Goal: Task Accomplishment & Management: Manage account settings

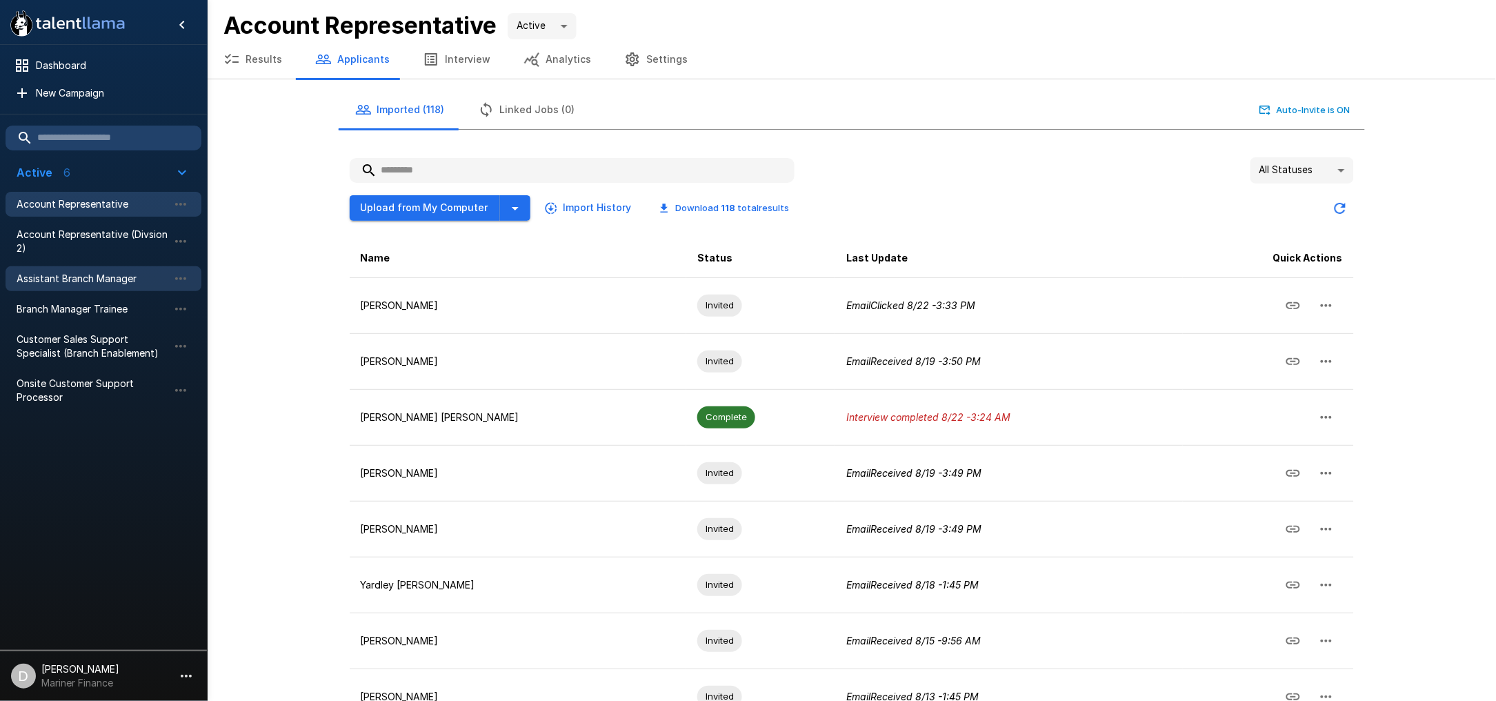
click at [99, 286] on div "Assistant Branch Manager" at bounding box center [104, 278] width 196 height 25
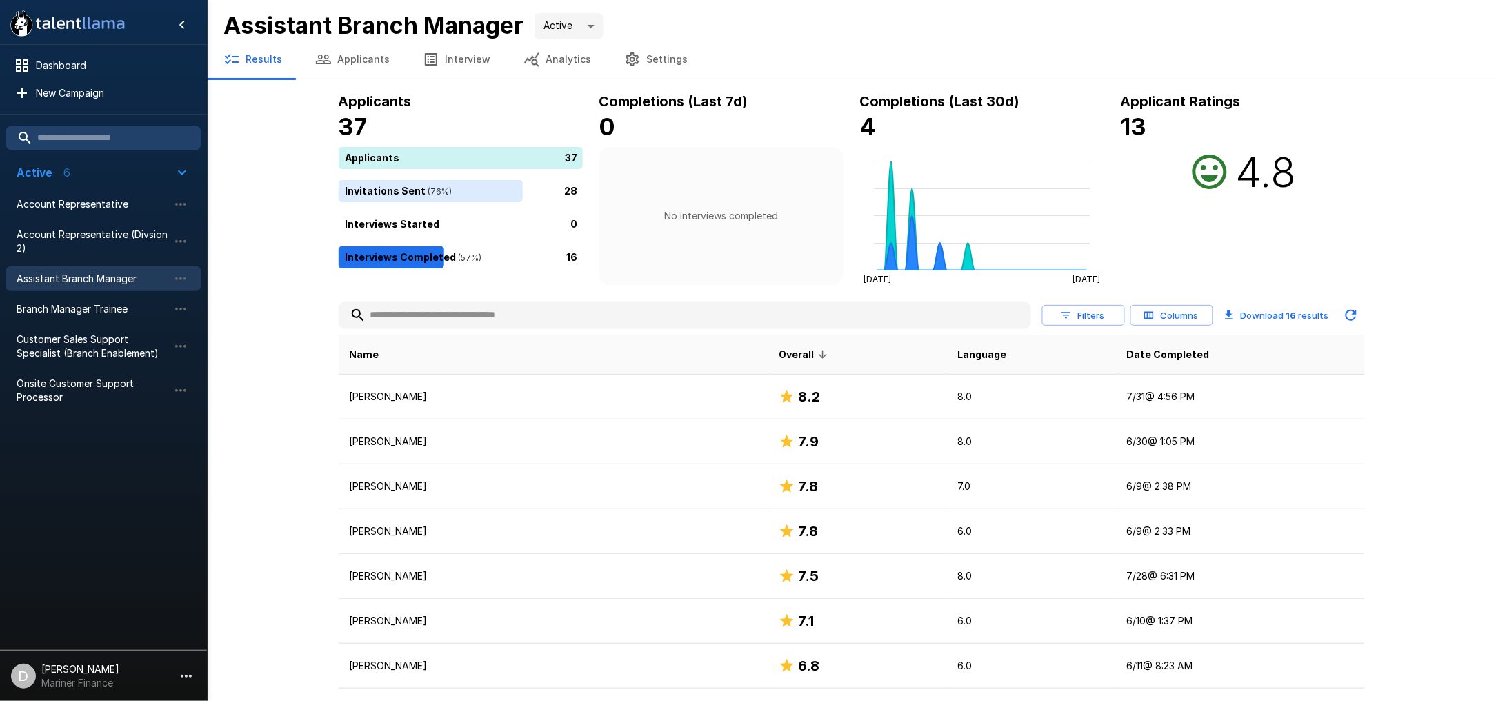
click at [353, 48] on button "Applicants" at bounding box center [353, 59] width 108 height 39
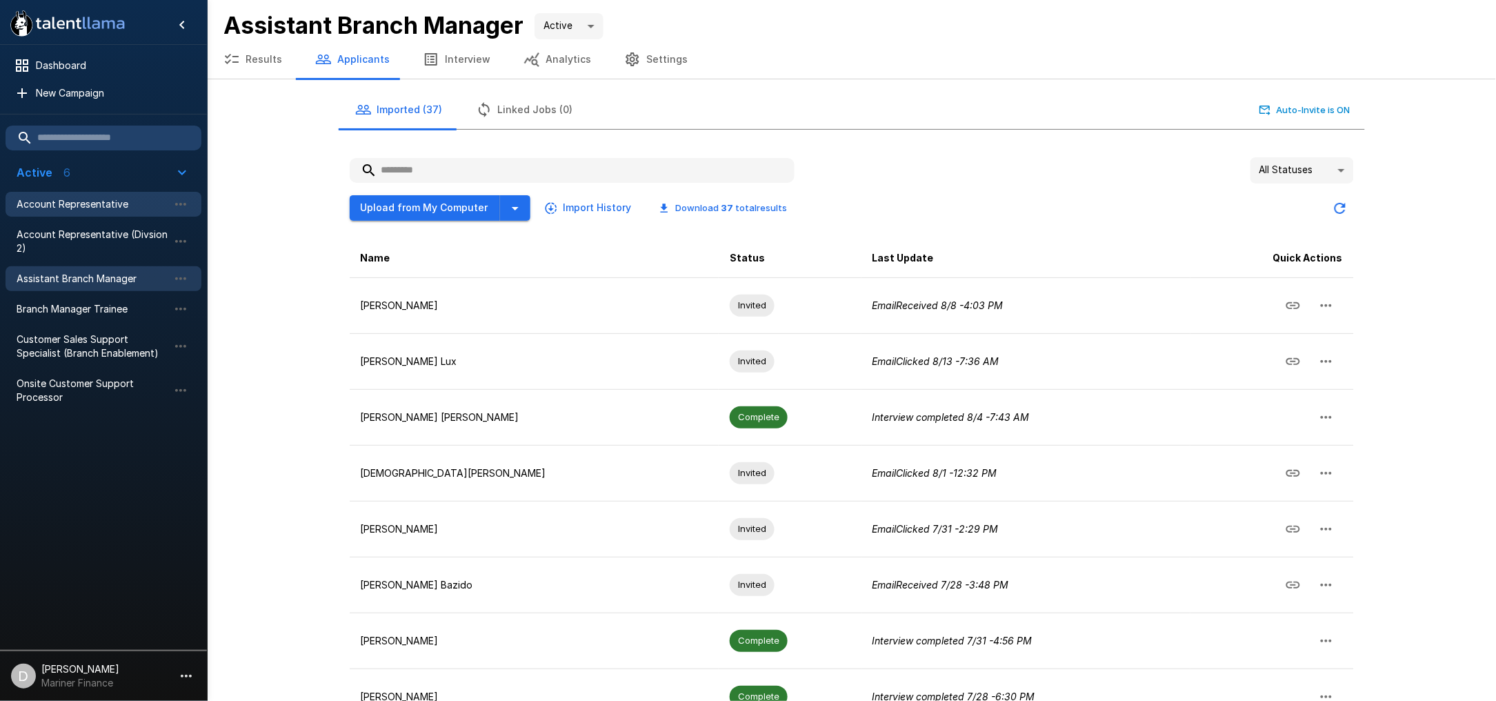
click at [76, 206] on span "Account Representative" at bounding box center [93, 204] width 152 height 14
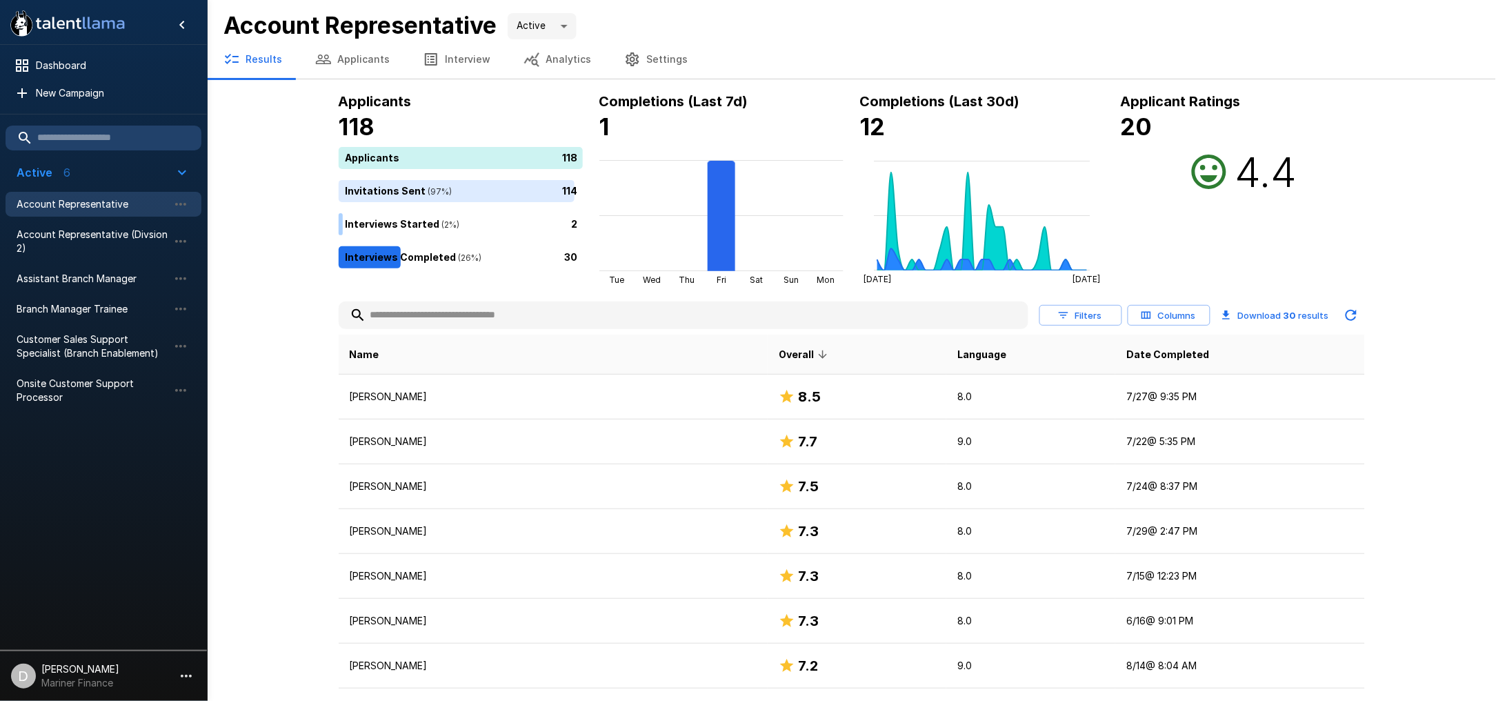
click at [650, 112] on h4 "1" at bounding box center [722, 126] width 244 height 29
click at [465, 254] on div "30" at bounding box center [464, 257] width 250 height 22
click at [372, 50] on button "Applicants" at bounding box center [353, 59] width 108 height 39
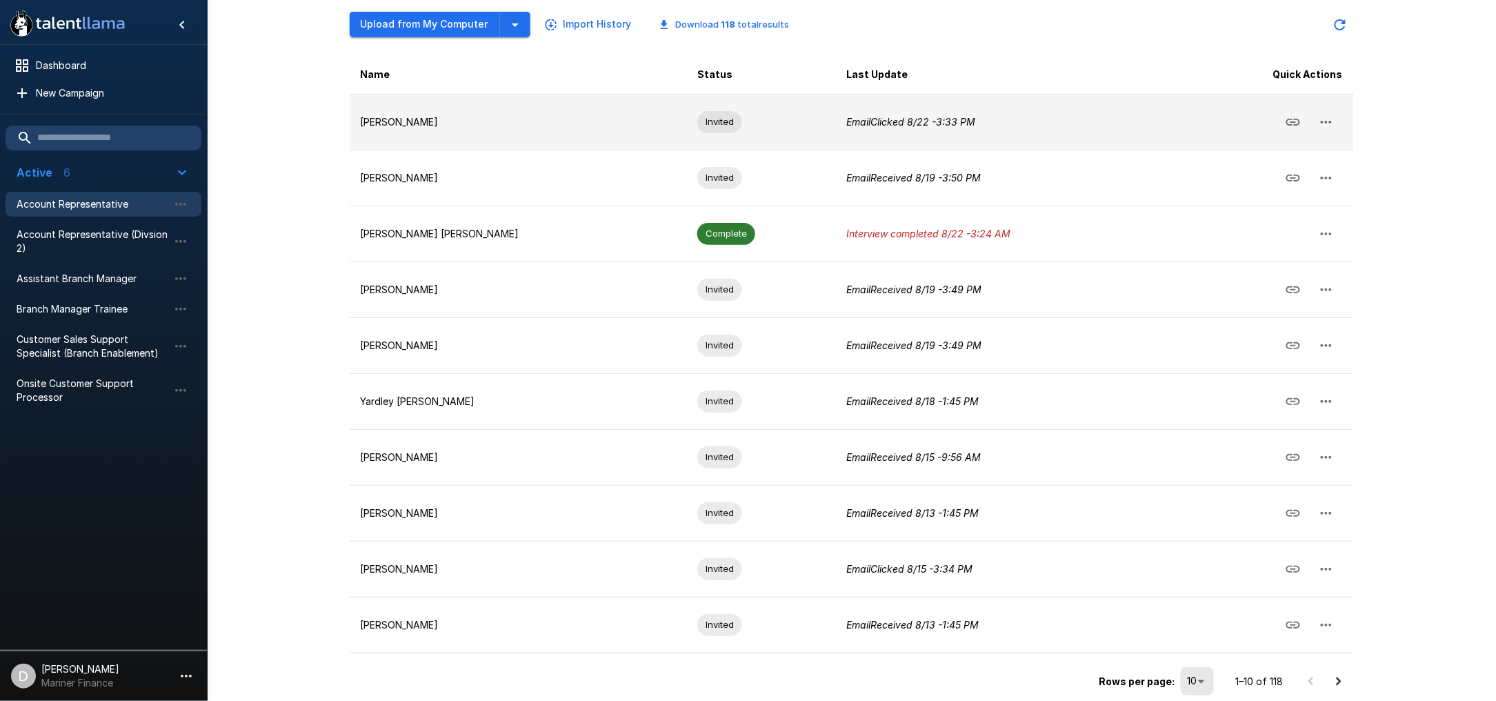
scroll to position [192, 0]
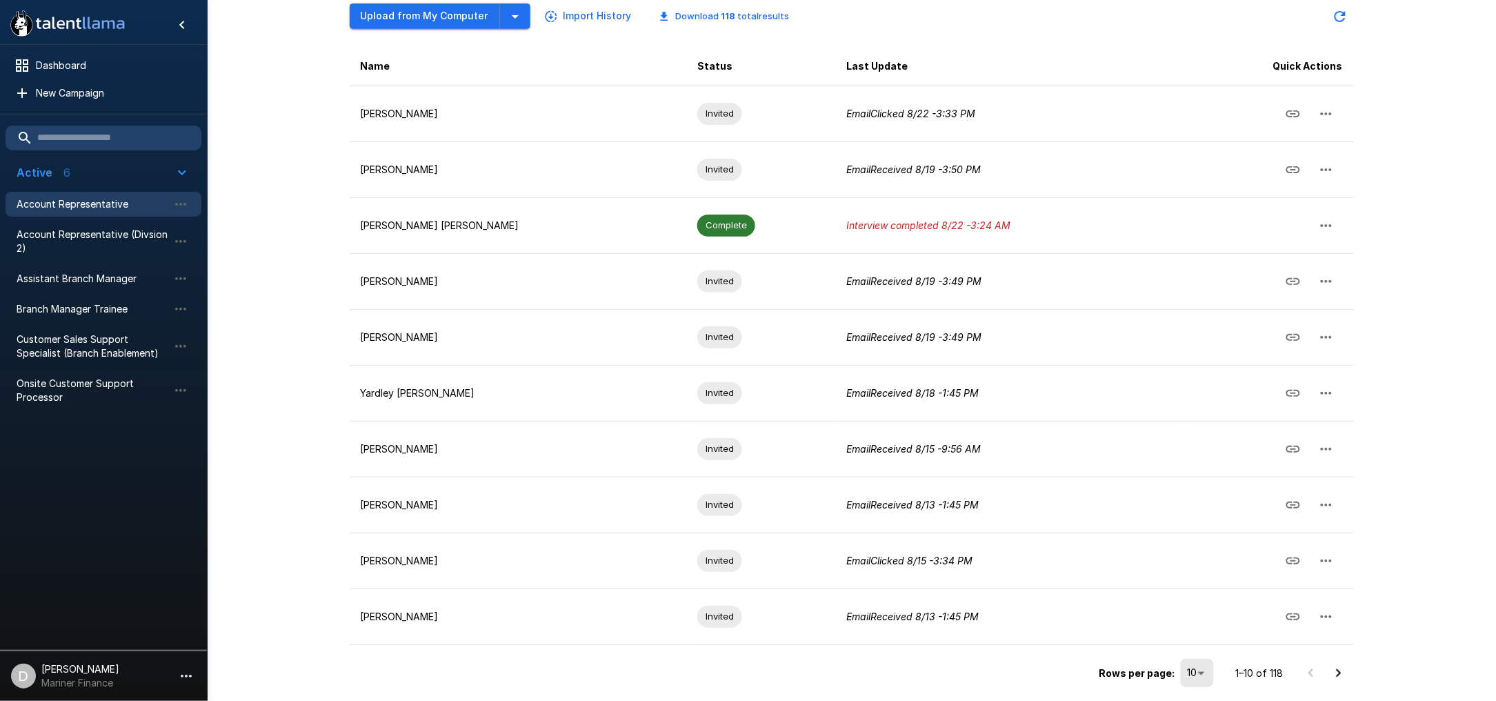
click at [1336, 674] on icon "Go to next page" at bounding box center [1339, 673] width 17 height 17
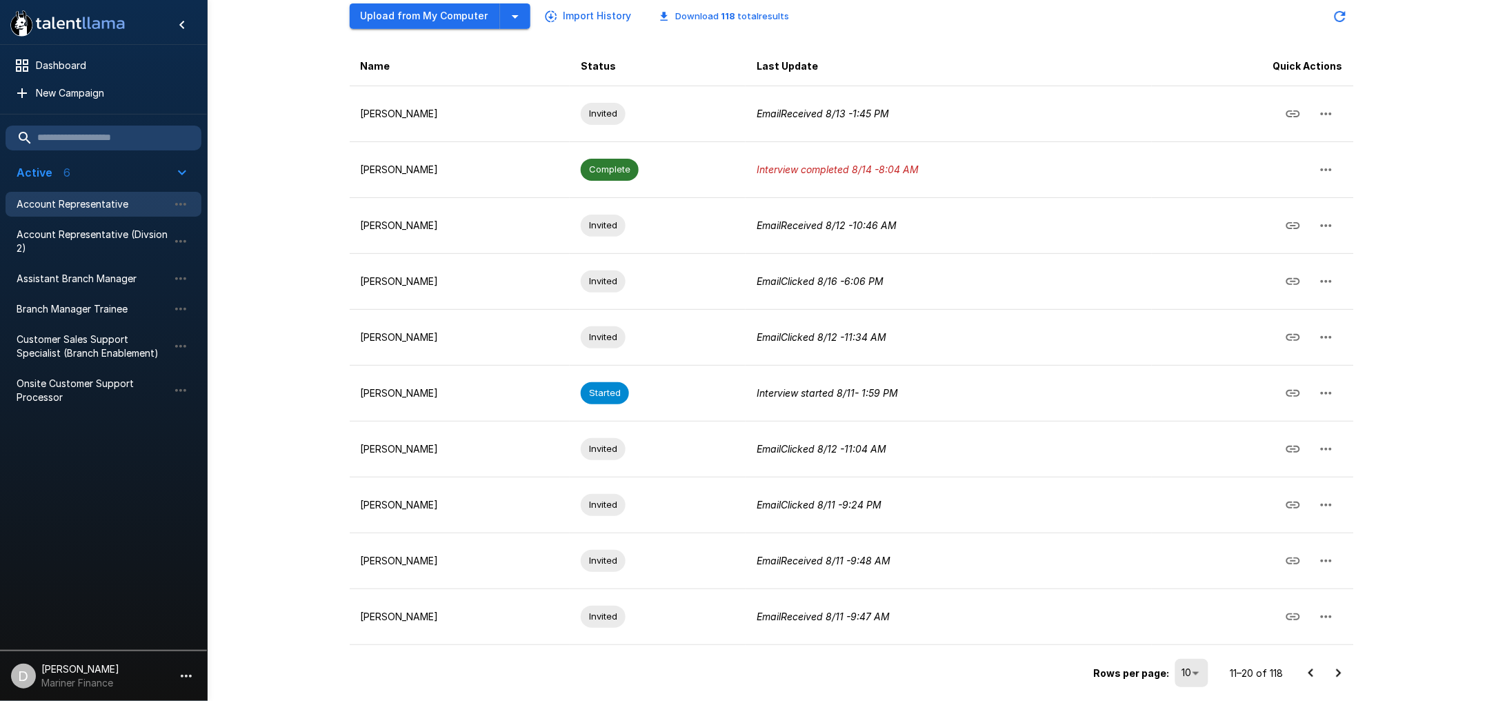
click at [1337, 668] on icon "Go to next page" at bounding box center [1339, 673] width 17 height 17
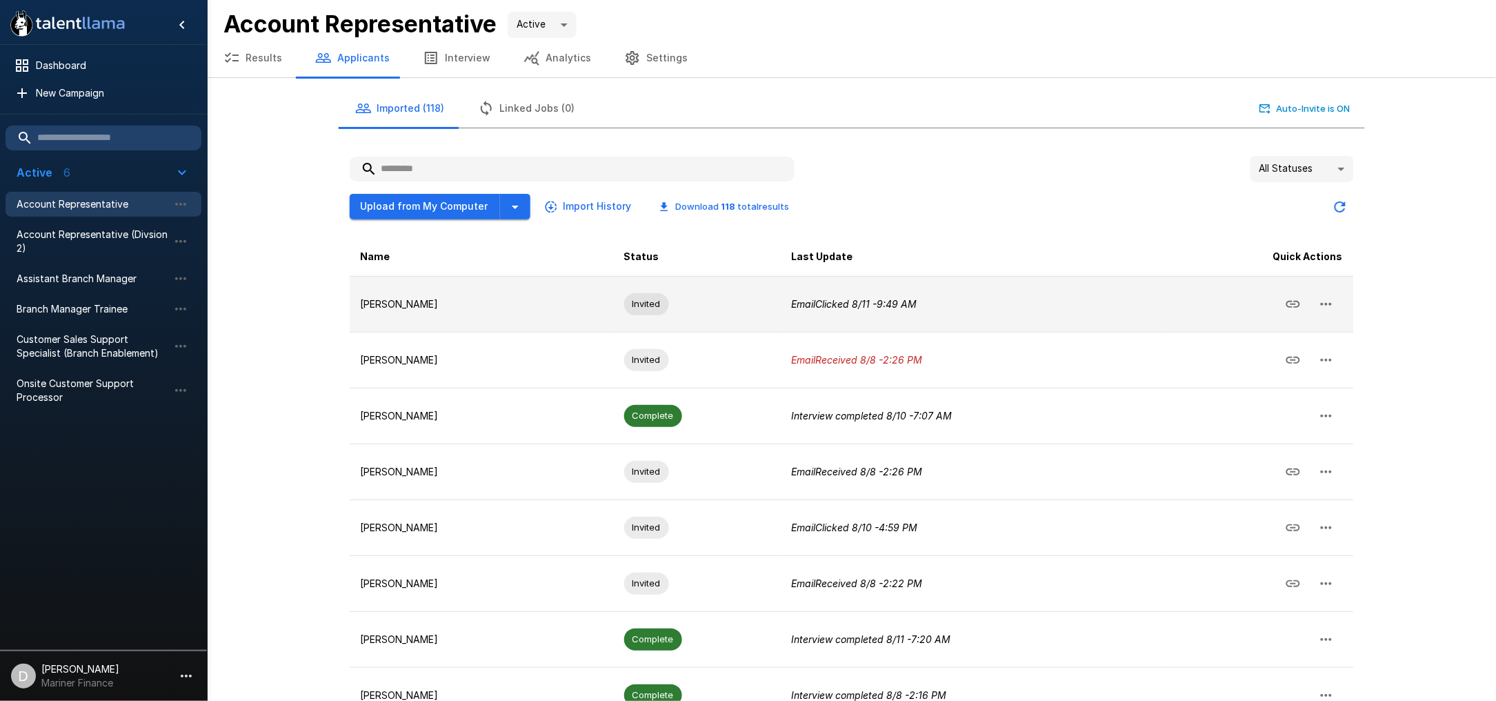
scroll to position [0, 0]
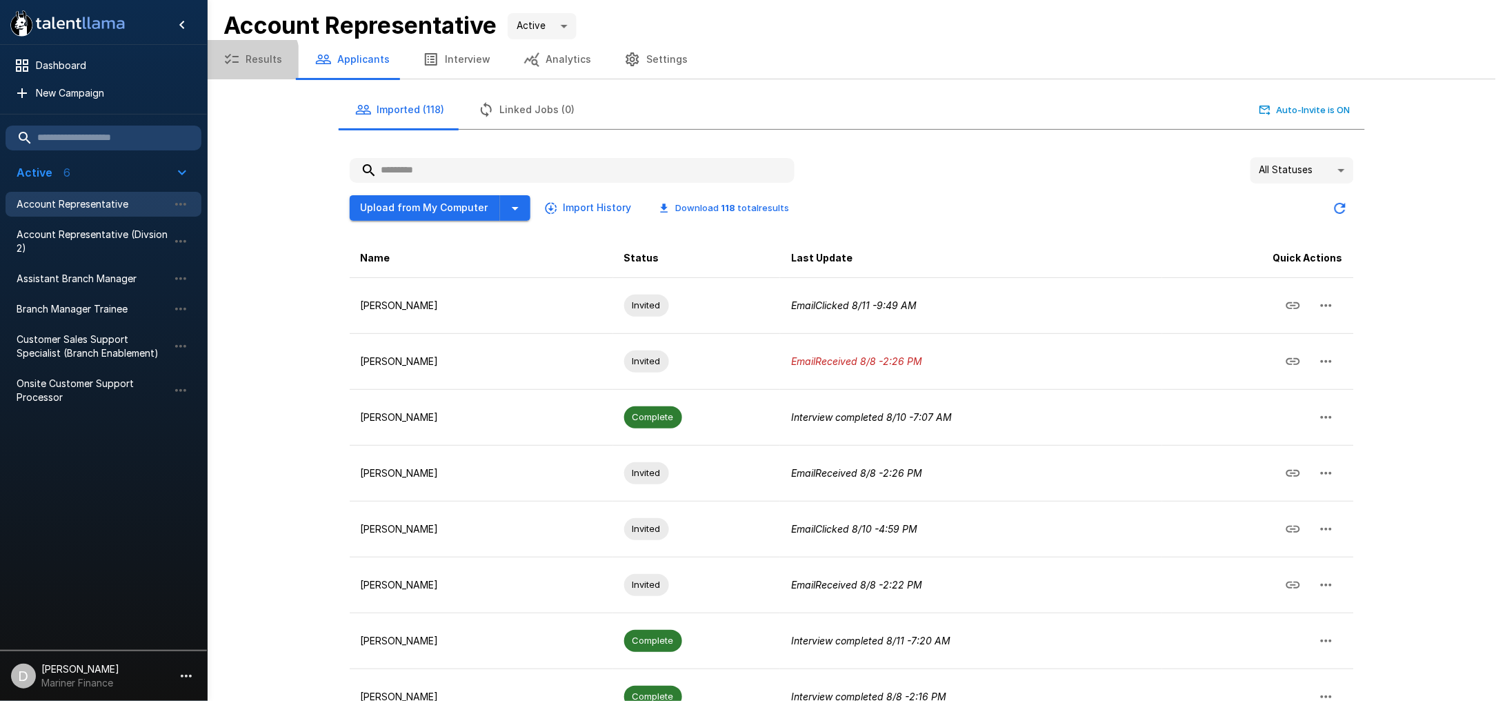
click at [239, 61] on icon "button" at bounding box center [232, 59] width 17 height 17
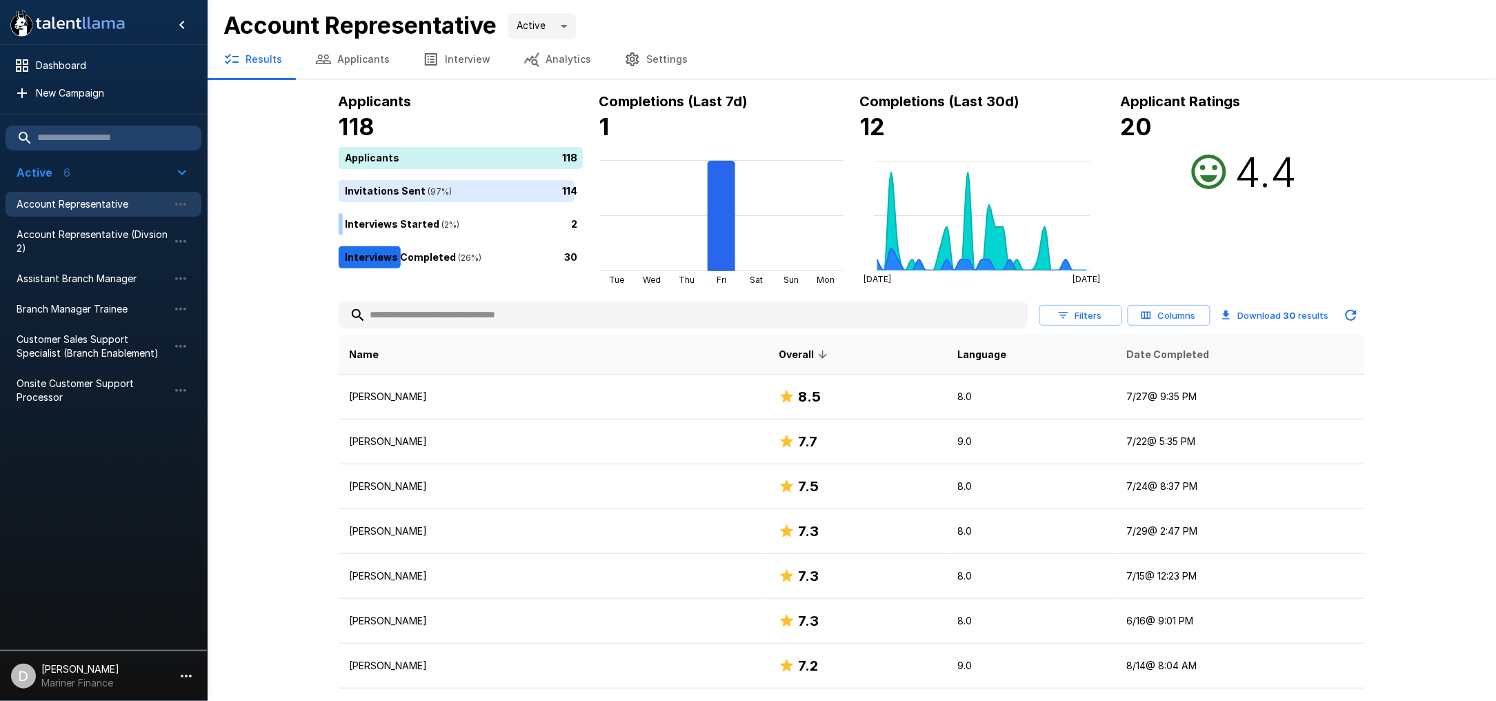
click at [1132, 351] on span "Date Completed" at bounding box center [1168, 354] width 83 height 17
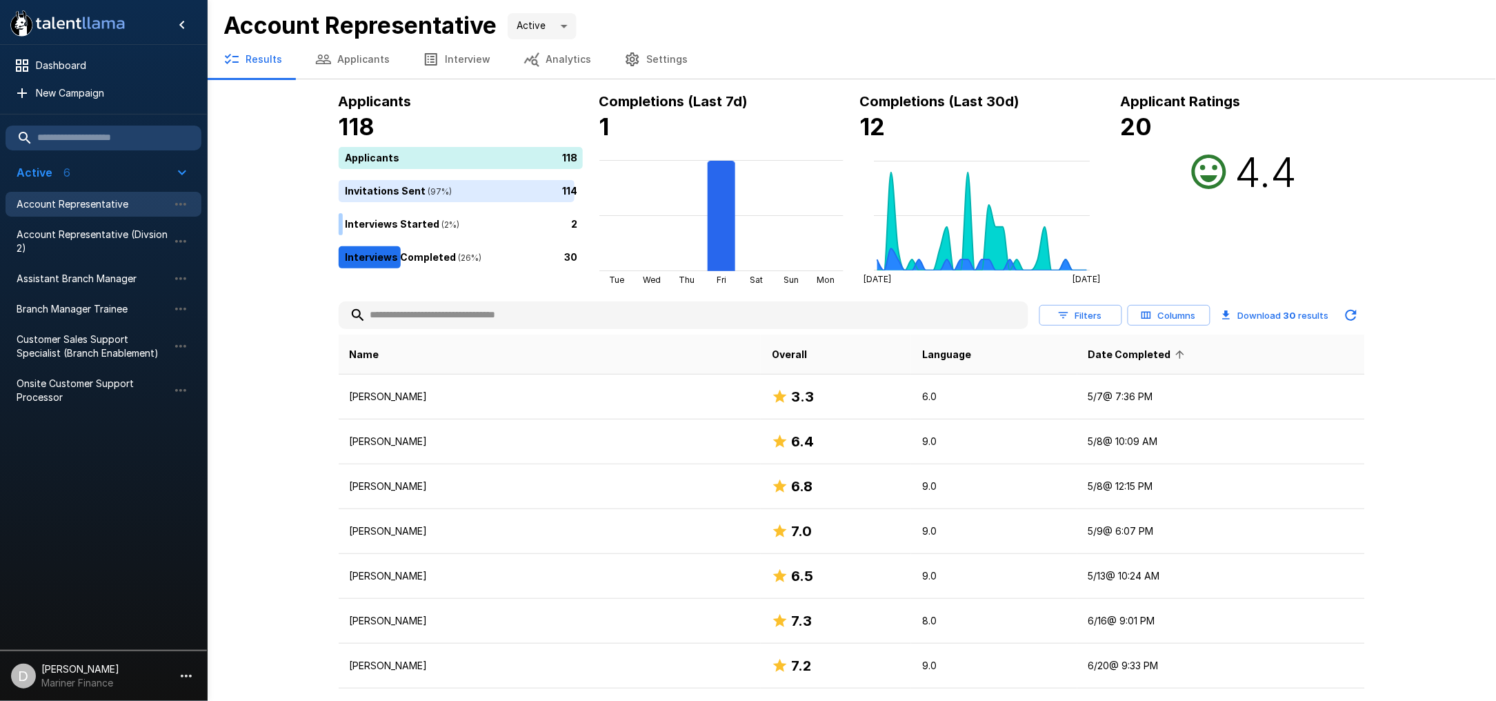
click at [1103, 356] on span "Date Completed" at bounding box center [1139, 354] width 101 height 17
